Goal: Task Accomplishment & Management: Use online tool/utility

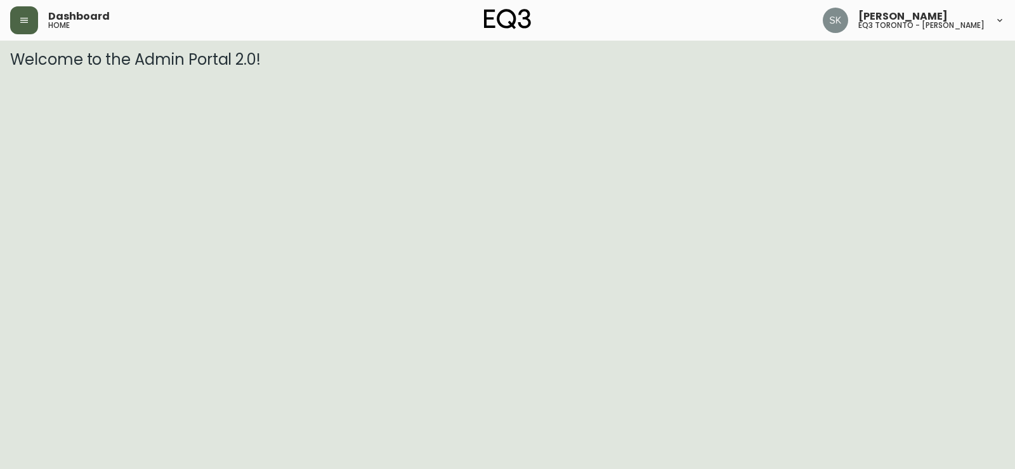
click at [17, 26] on button "button" at bounding box center [24, 20] width 28 height 28
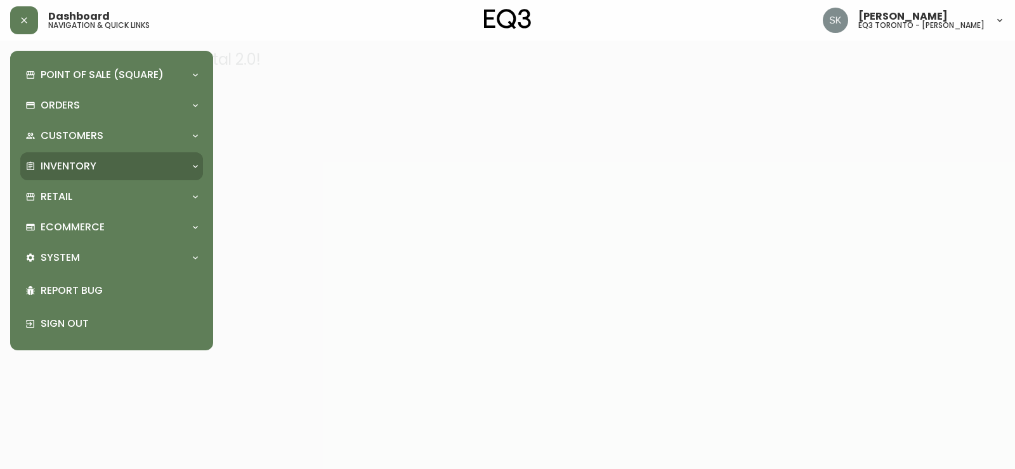
click at [68, 168] on p "Inventory" at bounding box center [69, 166] width 56 height 14
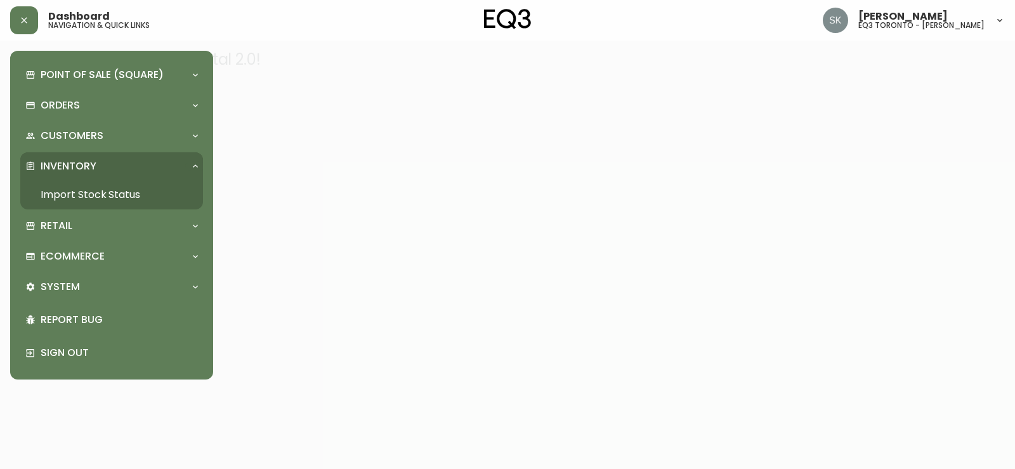
click at [79, 196] on link "Import Stock Status" at bounding box center [111, 194] width 183 height 29
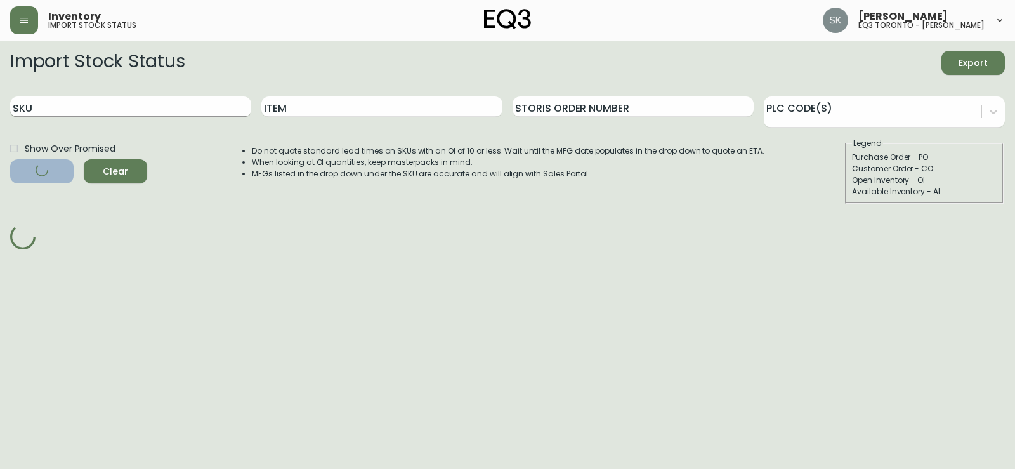
click at [236, 105] on input "SKU" at bounding box center [130, 106] width 241 height 20
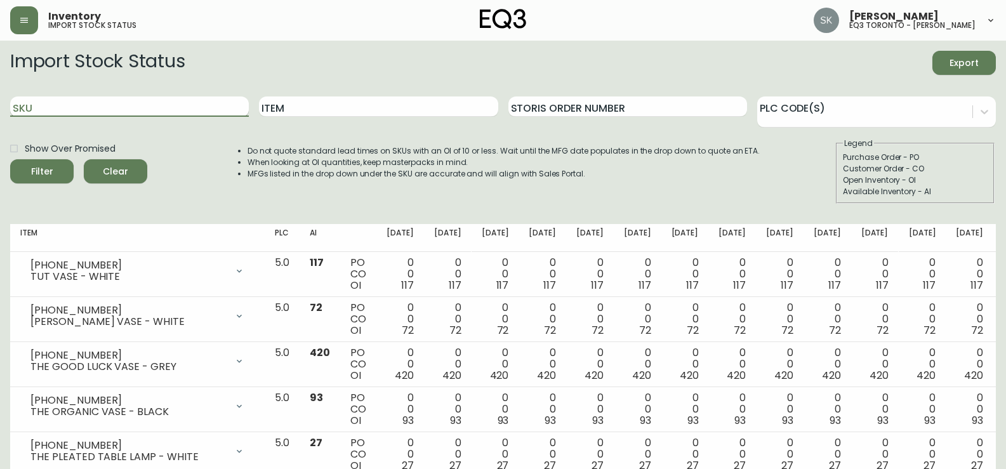
paste input "[PHONE_NUMBER]"
type input "[PHONE_NUMBER]"
click at [10, 159] on button "Filter" at bounding box center [41, 171] width 63 height 24
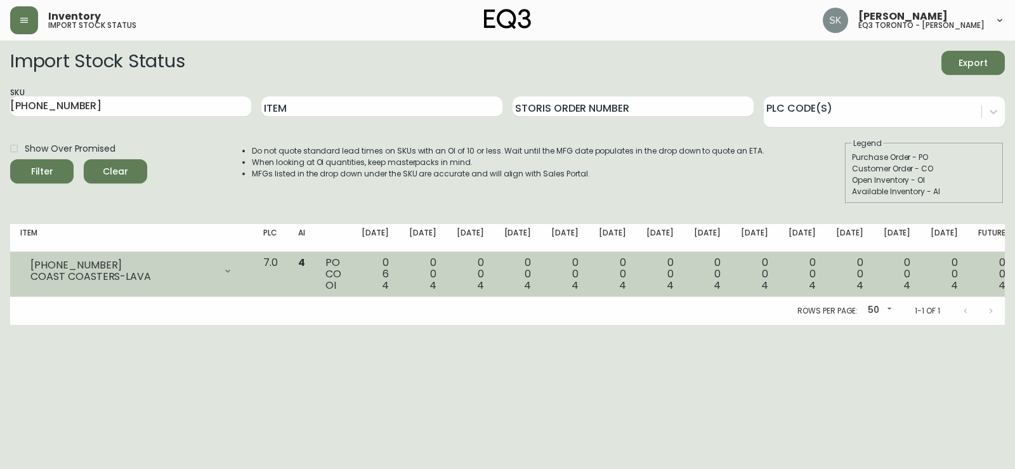
click at [233, 271] on icon at bounding box center [228, 271] width 10 height 10
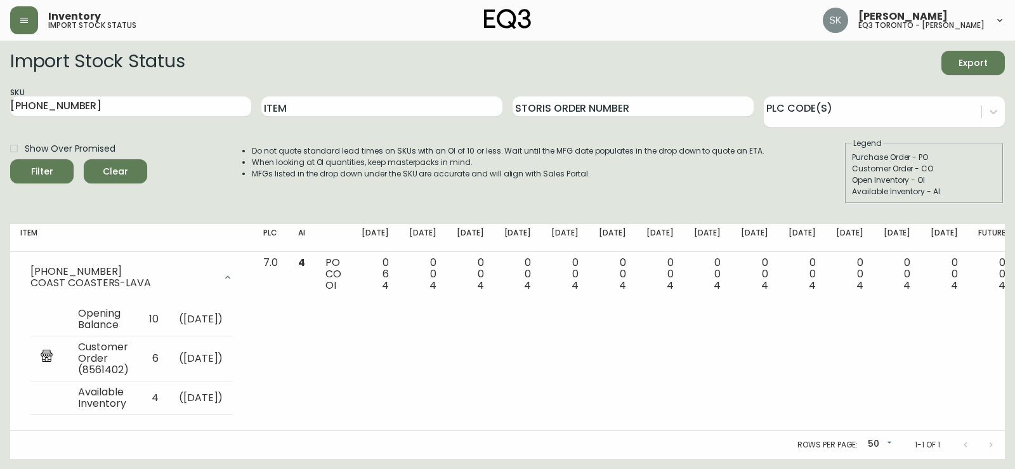
click at [914, 65] on div "Import Stock Status Export" at bounding box center [507, 63] width 995 height 24
